Goal: Information Seeking & Learning: Understand process/instructions

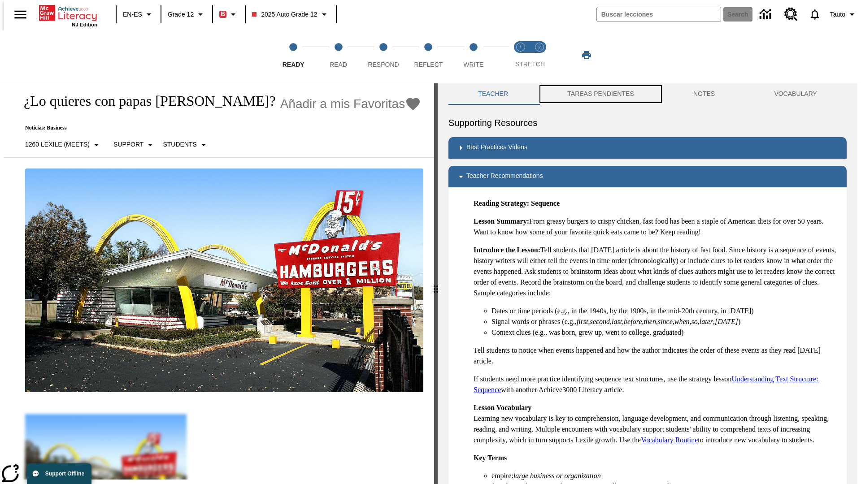
click at [594, 94] on button "TAREAS PENDIENTES" at bounding box center [601, 94] width 126 height 22
click at [600, 94] on button "TAREAS PENDIENTES" at bounding box center [601, 94] width 126 height 22
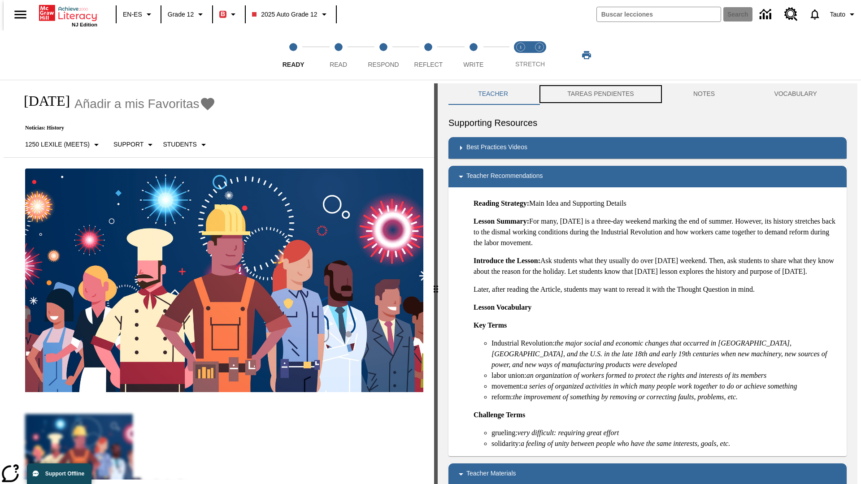
click at [600, 94] on button "TAREAS PENDIENTES" at bounding box center [601, 94] width 126 height 22
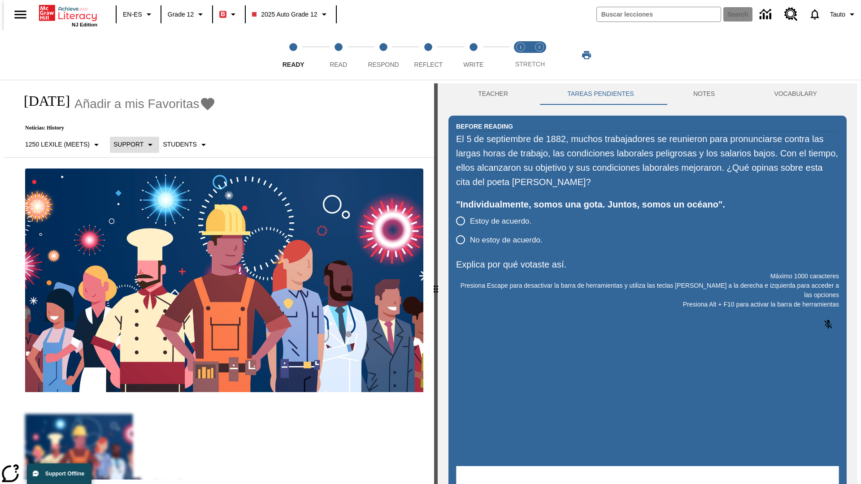
click at [130, 144] on p "Support" at bounding box center [128, 144] width 30 height 9
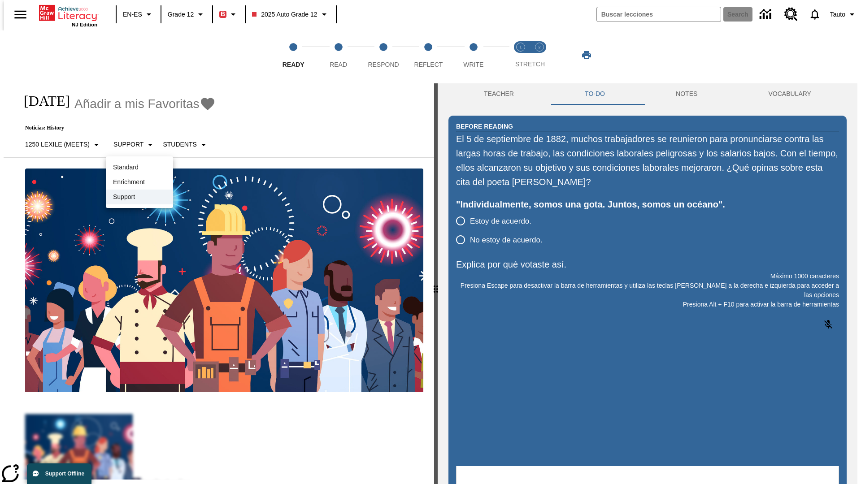
click at [139, 197] on p "Support" at bounding box center [139, 196] width 53 height 9
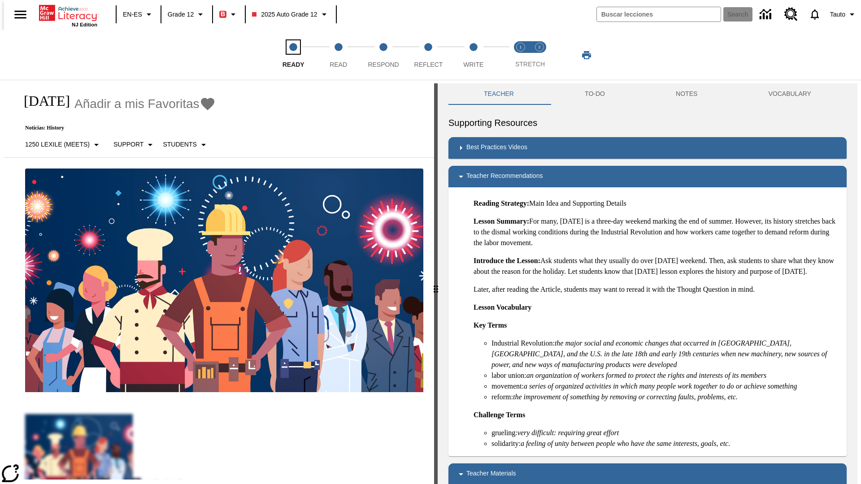
click at [293, 55] on span "Ready" at bounding box center [294, 61] width 22 height 16
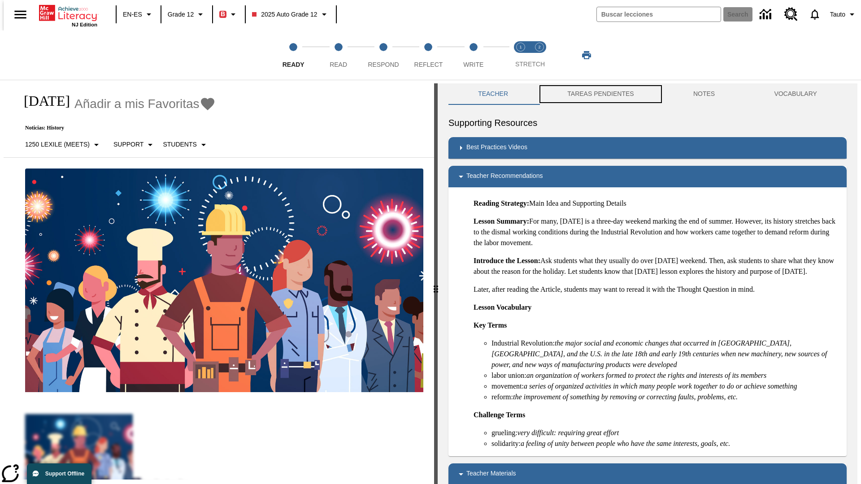
click at [594, 94] on button "TAREAS PENDIENTES" at bounding box center [601, 94] width 126 height 22
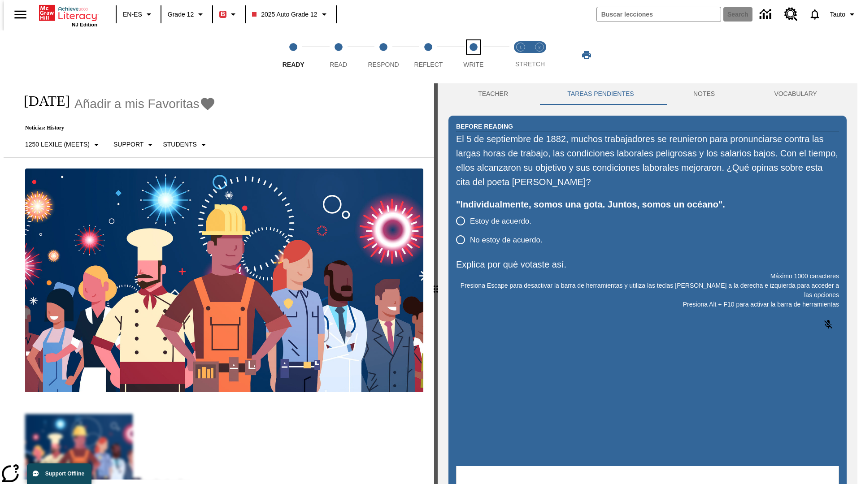
click at [473, 55] on span "Write" at bounding box center [473, 61] width 20 height 16
